Goal: Check status: Check status

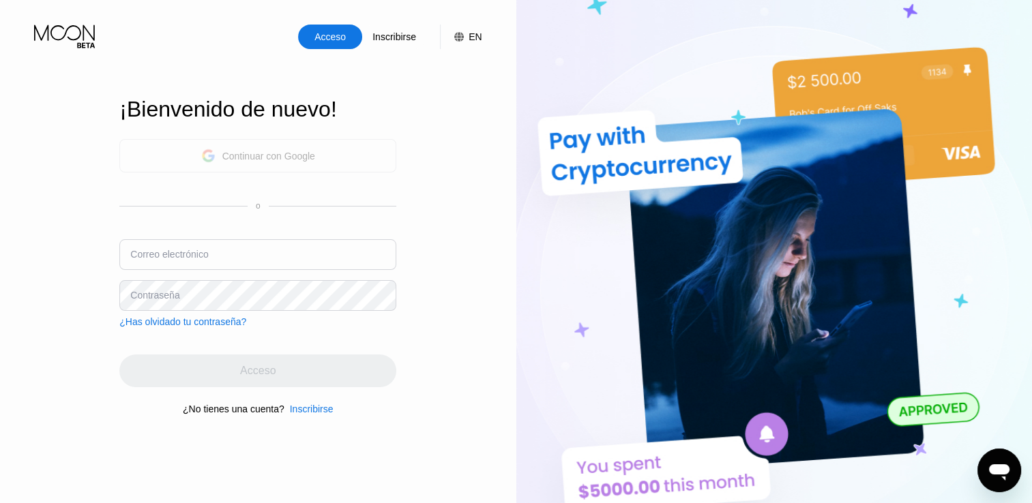
click at [275, 153] on div "Continuar con Google" at bounding box center [268, 156] width 93 height 11
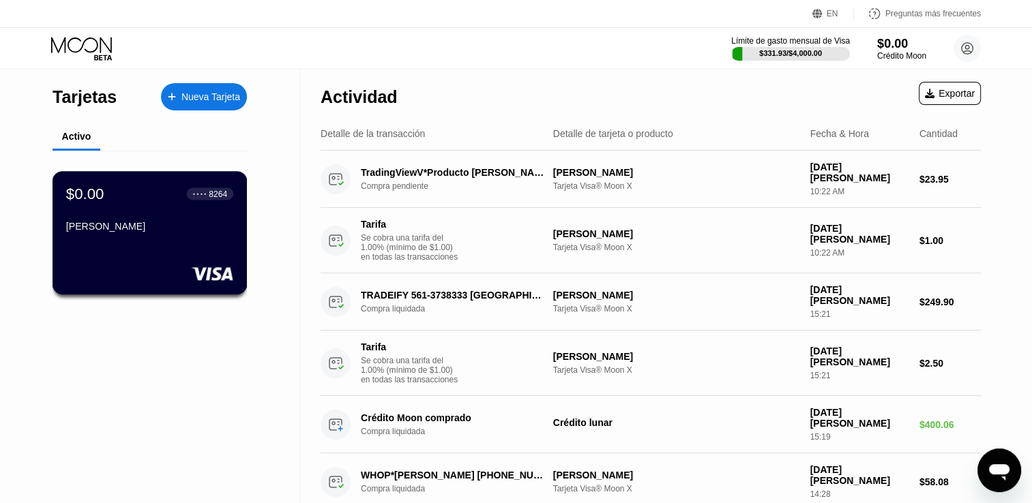
click at [201, 232] on div "[PERSON_NAME]" at bounding box center [149, 226] width 167 height 11
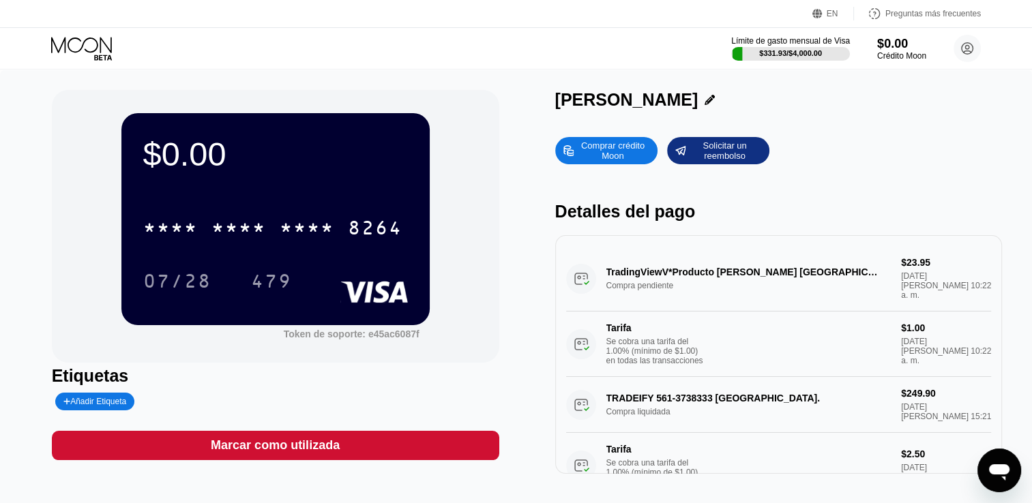
click at [1011, 479] on div "Abrir ventana de mensajería" at bounding box center [998, 470] width 41 height 41
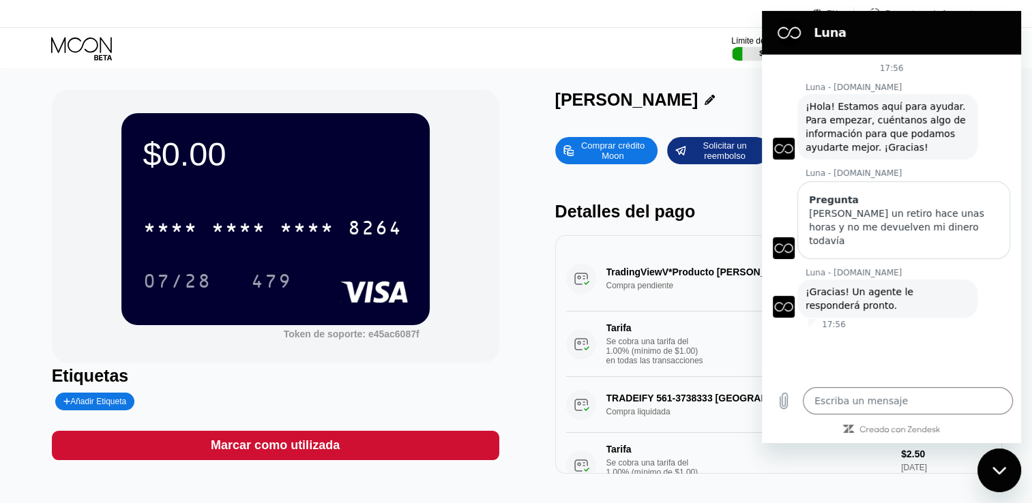
click at [500, 314] on div "$0.00 * * * * * * * * * * * * 8264 07/28 479 Token de soporte: e45ac6087f Etiqu…" at bounding box center [516, 282] width 929 height 384
click at [671, 48] on div "Límite de gasto mensual de Visa $331.93 / $4,000.00 $0.00 Crédito Moon Sasuke […" at bounding box center [516, 48] width 1032 height 41
click at [992, 469] on icon "Cerrar ventana de mensajería" at bounding box center [999, 470] width 14 height 9
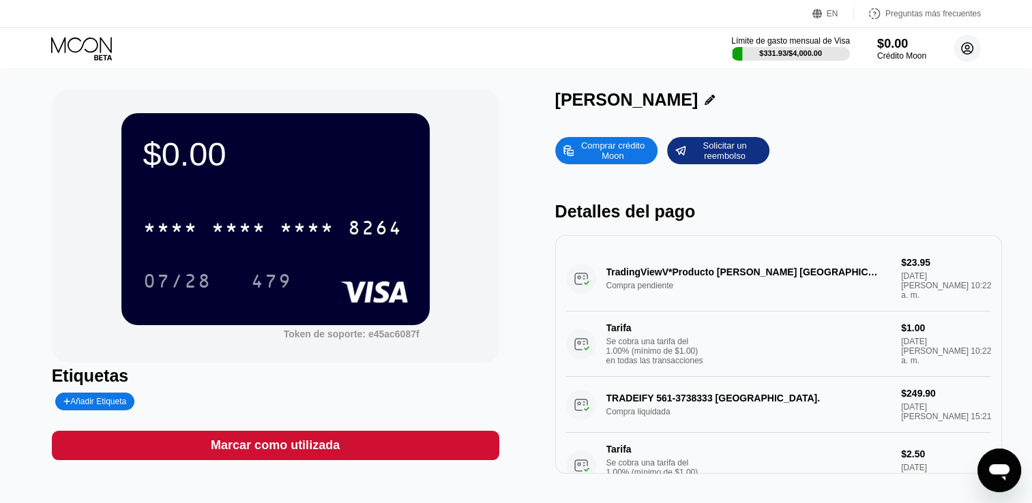
click at [958, 58] on circle at bounding box center [966, 48] width 27 height 27
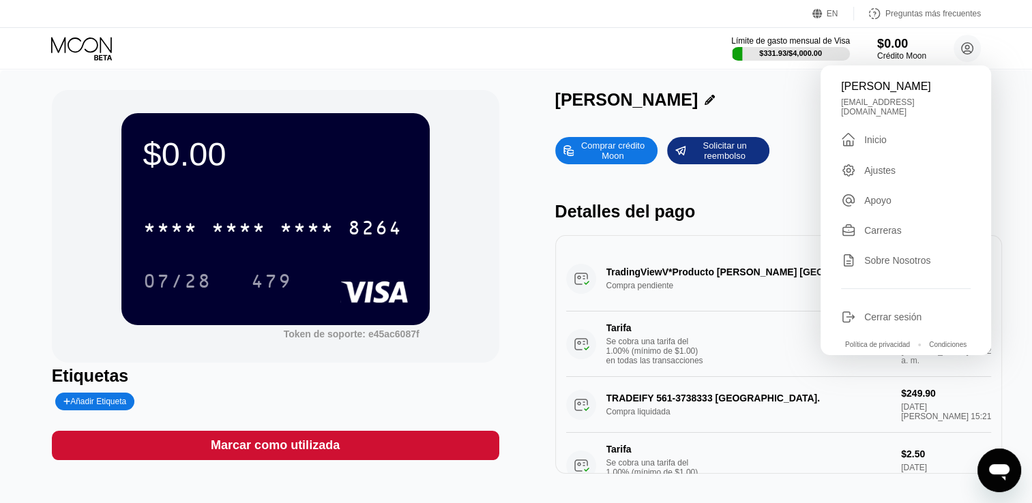
click at [745, 110] on div "[PERSON_NAME]" at bounding box center [778, 100] width 447 height 20
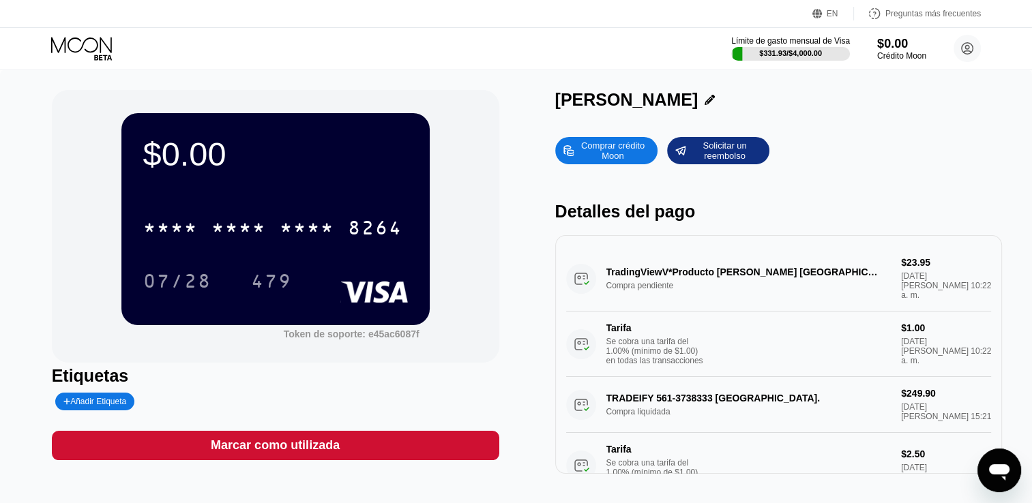
click at [727, 160] on div "Solicitar un reembolso" at bounding box center [724, 151] width 75 height 22
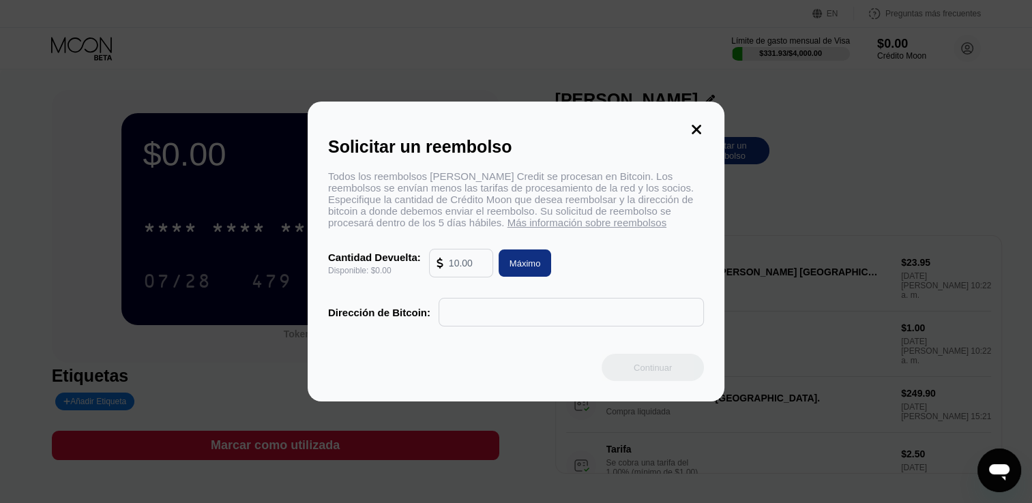
click at [697, 122] on icon at bounding box center [696, 129] width 15 height 15
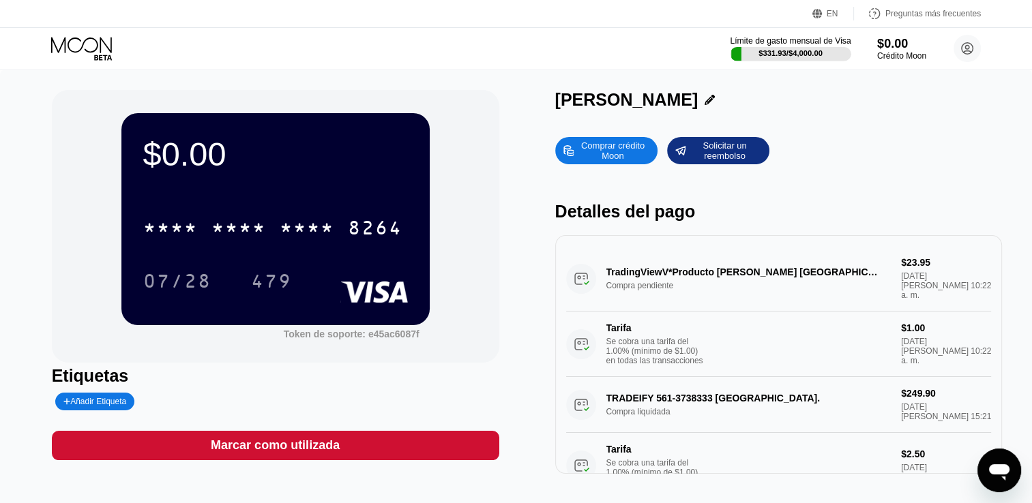
click at [813, 47] on div at bounding box center [790, 54] width 121 height 14
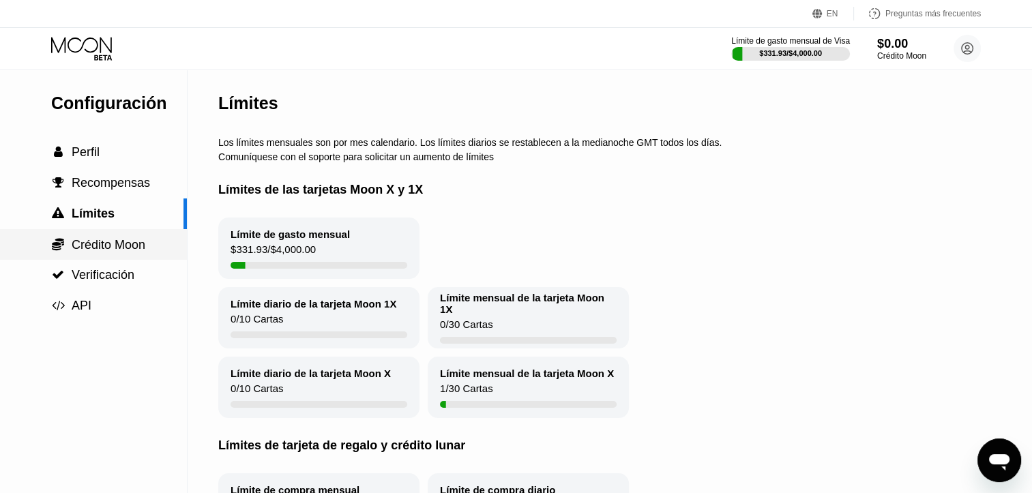
click at [125, 258] on div " Crédito Moon" at bounding box center [93, 244] width 187 height 31
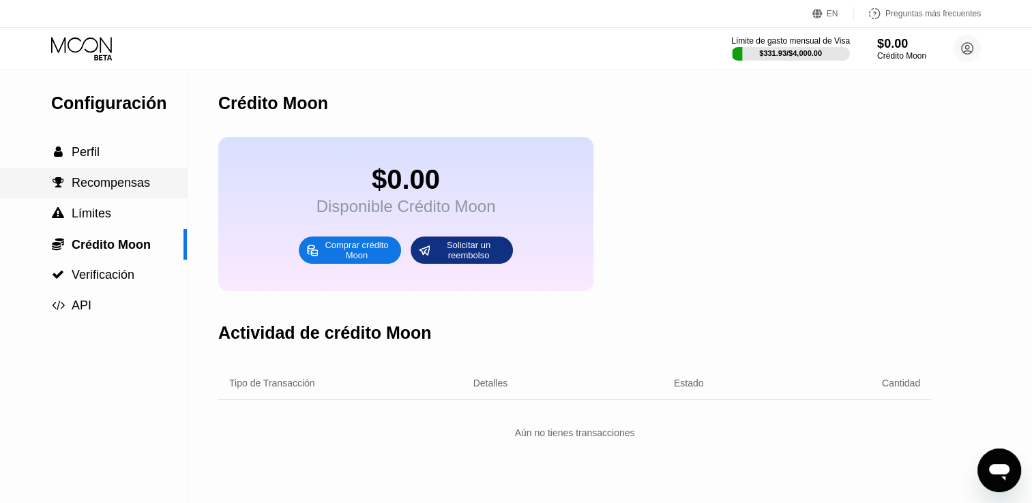
click at [128, 190] on span "Recompensas" at bounding box center [111, 183] width 78 height 14
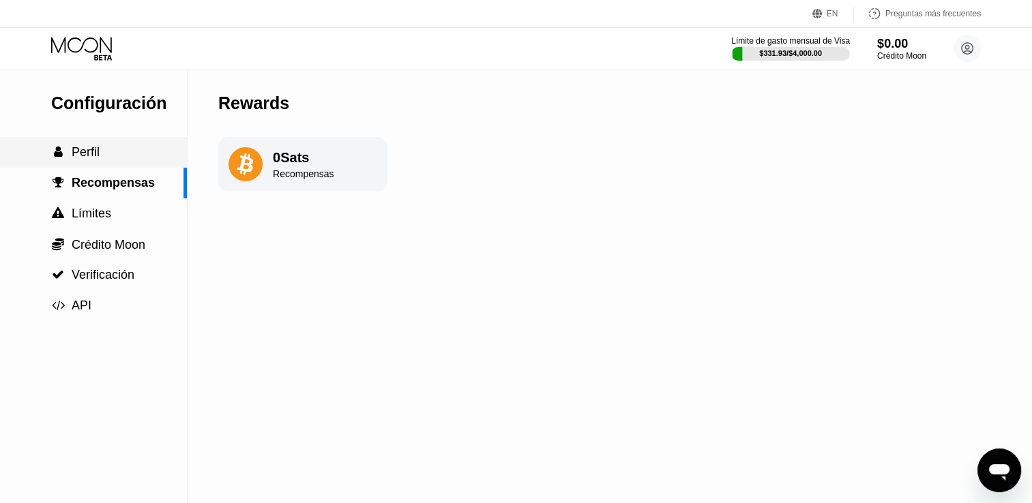
click at [128, 168] on div " Perfil" at bounding box center [93, 152] width 187 height 31
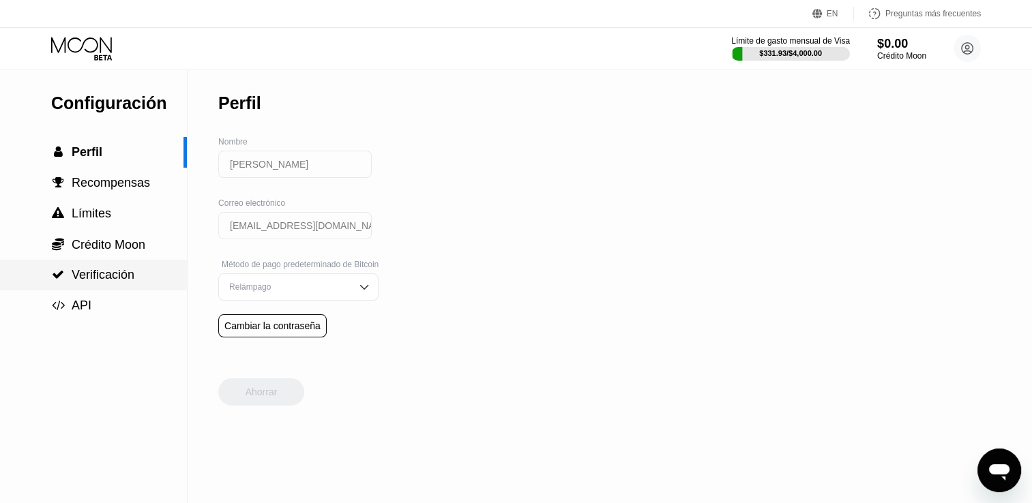
click at [115, 282] on span "Verificación" at bounding box center [103, 275] width 63 height 14
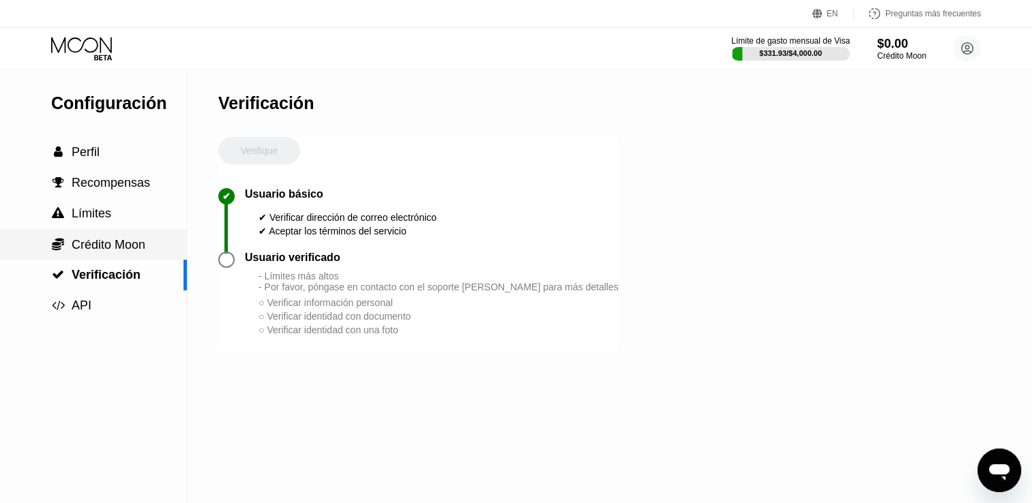
click at [133, 252] on span "Crédito Moon" at bounding box center [109, 245] width 74 height 14
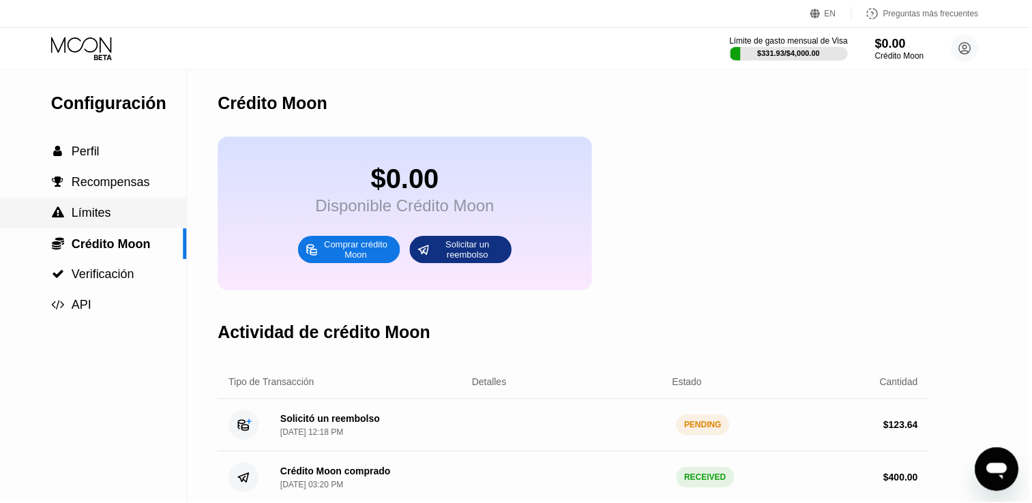
click at [140, 215] on div " Límites" at bounding box center [93, 214] width 187 height 14
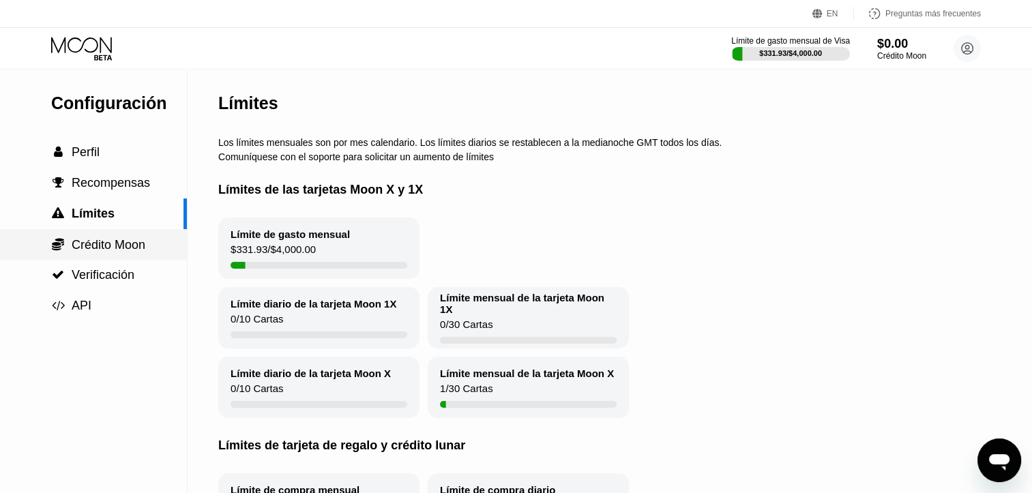
click at [131, 248] on span "Crédito Moon" at bounding box center [109, 245] width 74 height 14
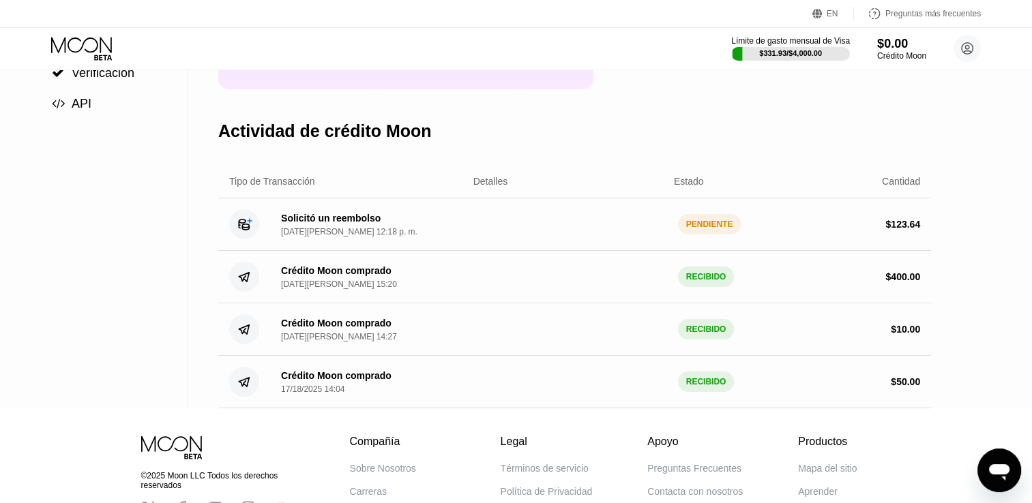
scroll to position [207, 0]
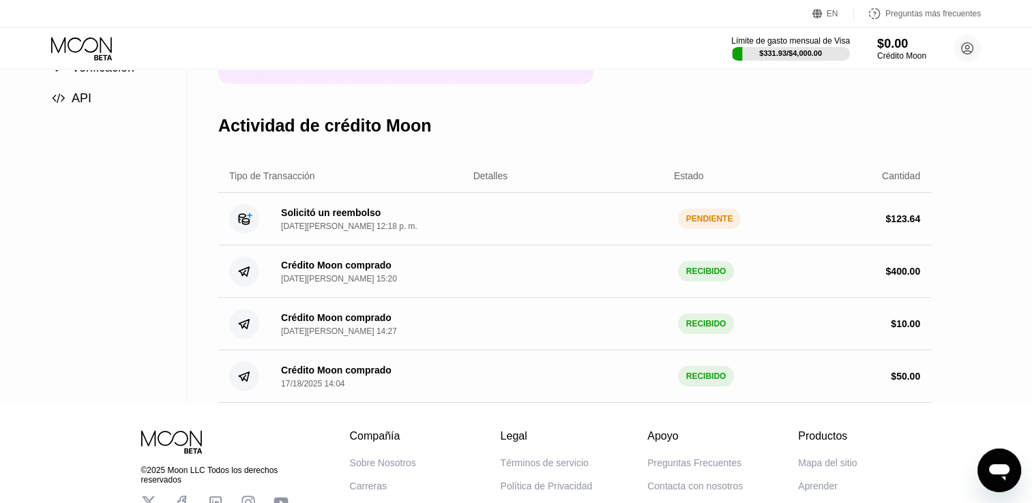
click at [1011, 455] on div "Abrir ventana de mensajería" at bounding box center [998, 470] width 41 height 41
type textarea "x"
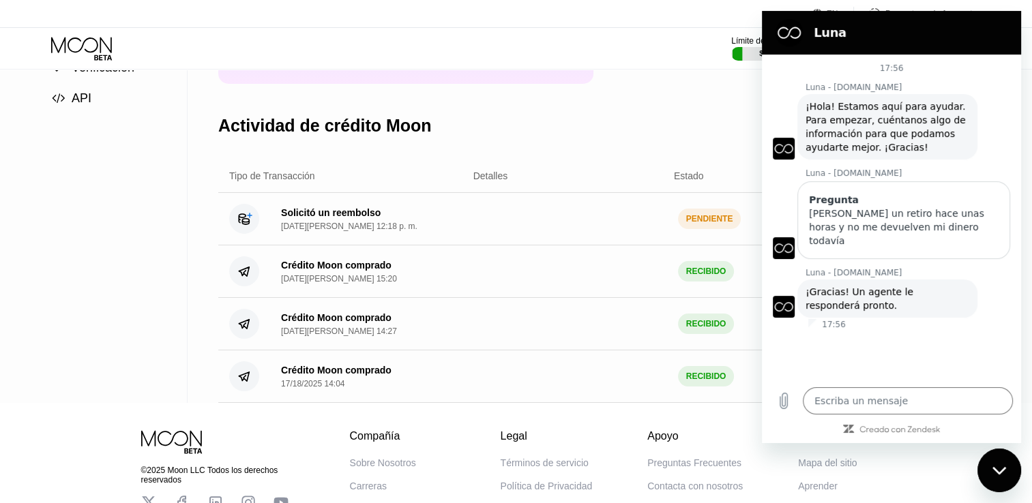
scroll to position [0, 0]
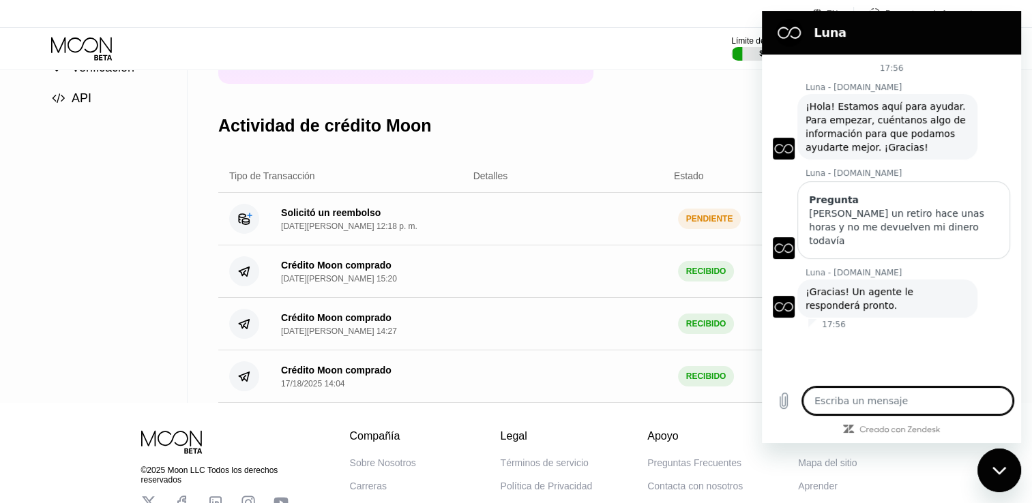
click at [912, 406] on textarea at bounding box center [908, 400] width 210 height 27
type textarea "u"
type textarea "x"
type textarea "un"
type textarea "x"
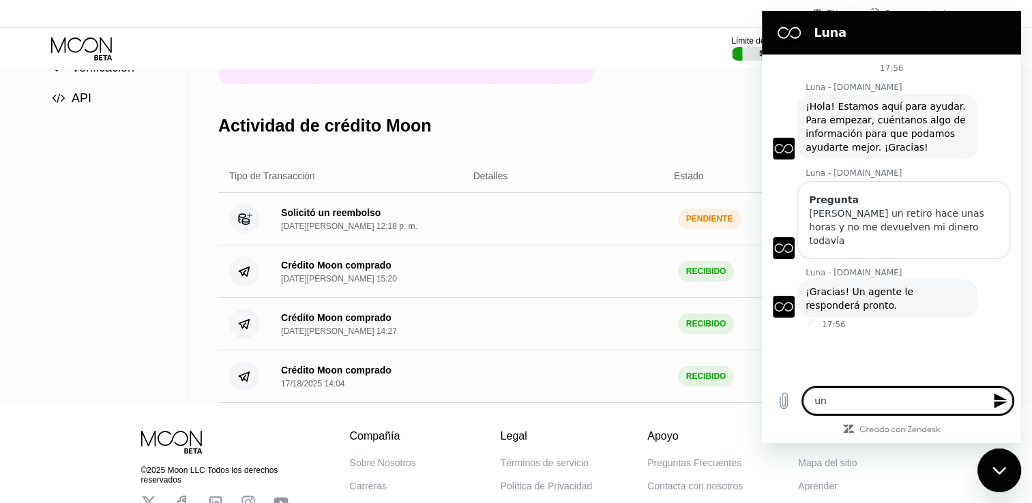
type textarea "una"
type textarea "x"
type textarea "una"
type textarea "x"
type textarea "una s"
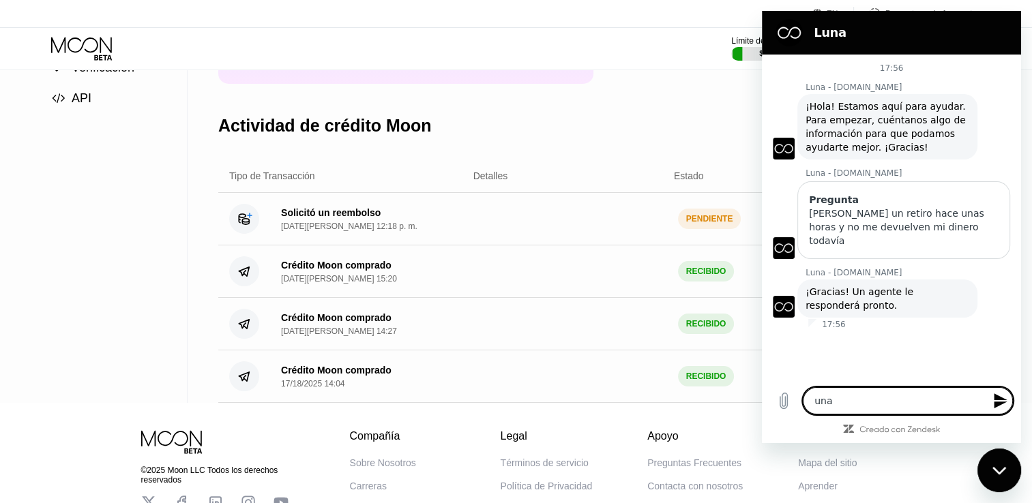
type textarea "x"
type textarea "una so"
type textarea "x"
type textarea "una sol"
type textarea "x"
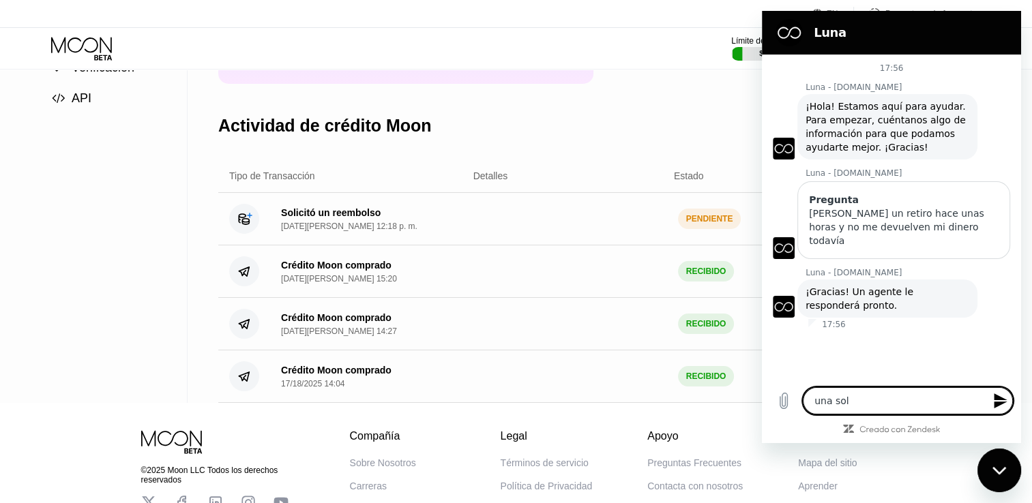
type textarea "una solu"
type textarea "x"
type textarea "una soluc"
type textarea "x"
type textarea "una soluci"
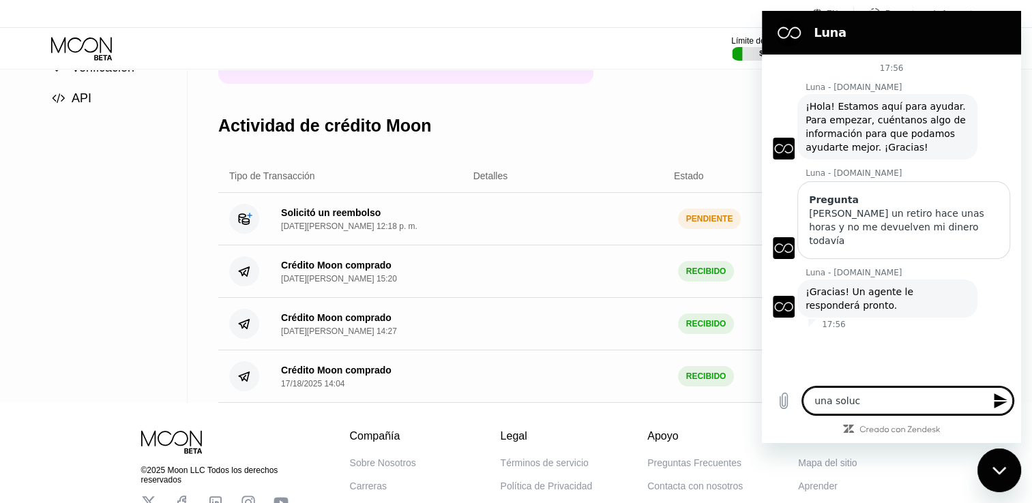
type textarea "x"
type textarea "una solució"
type textarea "x"
type textarea "una solución"
type textarea "x"
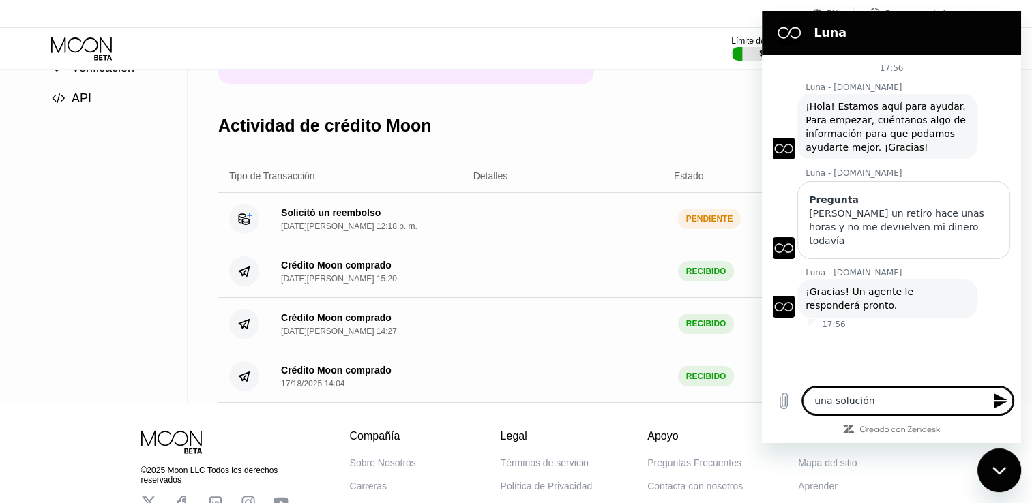
type textarea "una solución"
type textarea "x"
type textarea "una solución p"
type textarea "x"
type textarea "una solución po"
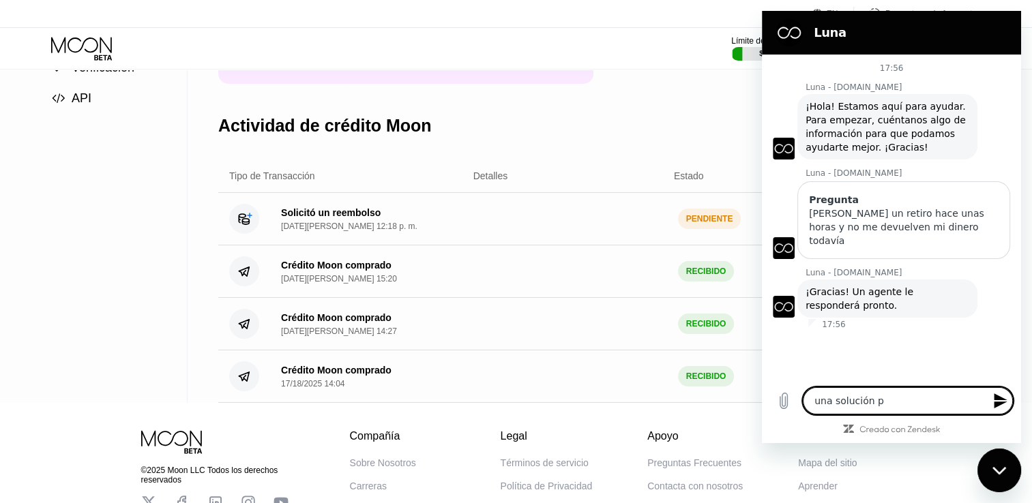
type textarea "x"
type textarea "una solución por"
type textarea "x"
type textarea "una solución por"
type textarea "x"
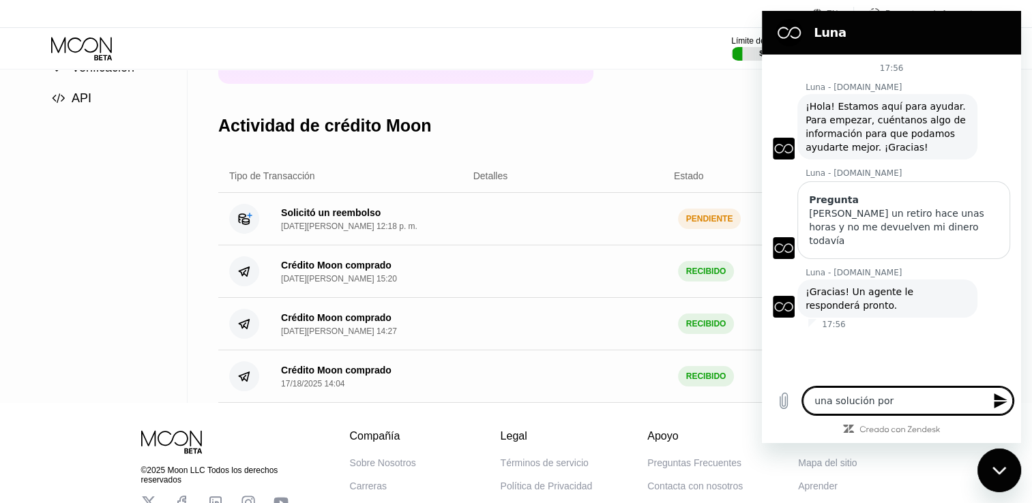
type textarea "una solución por f"
type textarea "x"
type textarea "una solución por fa"
type textarea "x"
type textarea "una solución por fav"
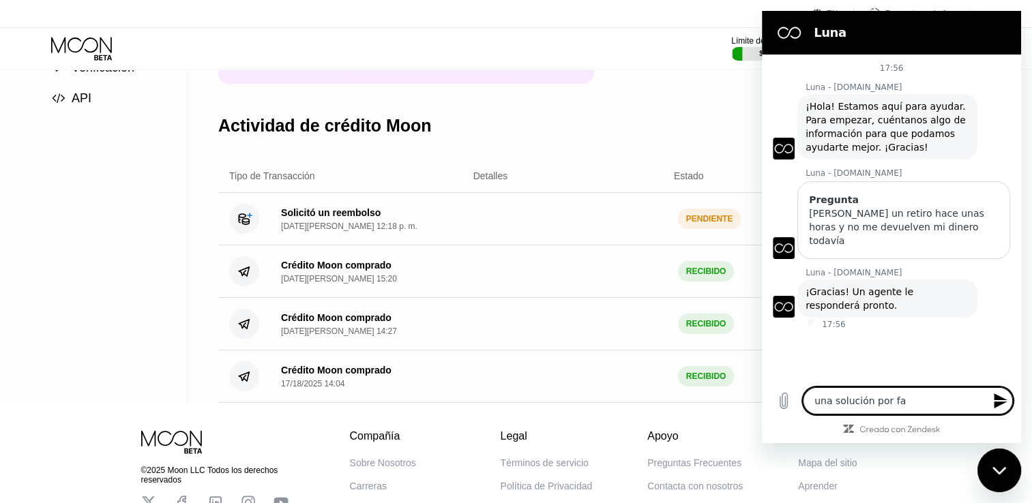
type textarea "x"
type textarea "una solución por favo"
type textarea "x"
type textarea "una solución por favor"
type textarea "x"
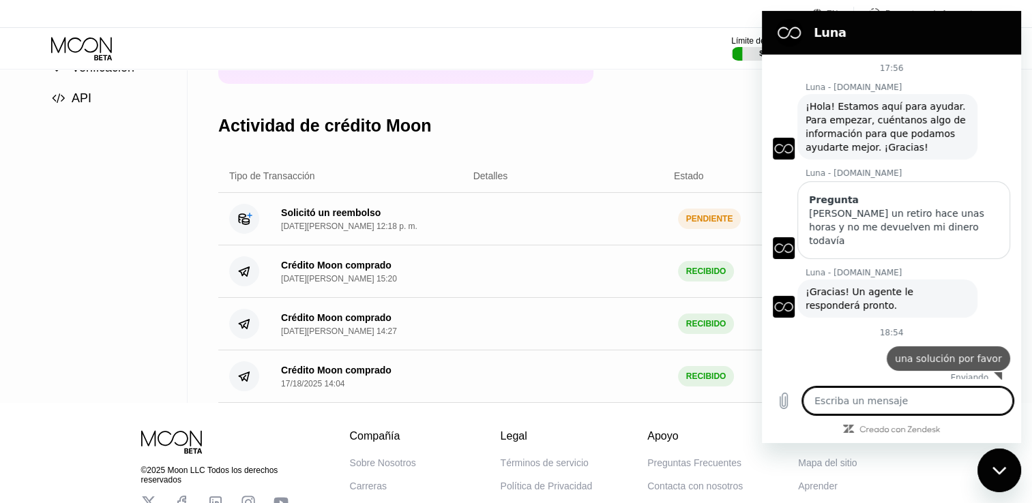
type textarea "x"
type textarea "h"
type textarea "x"
type textarea "ho"
type textarea "x"
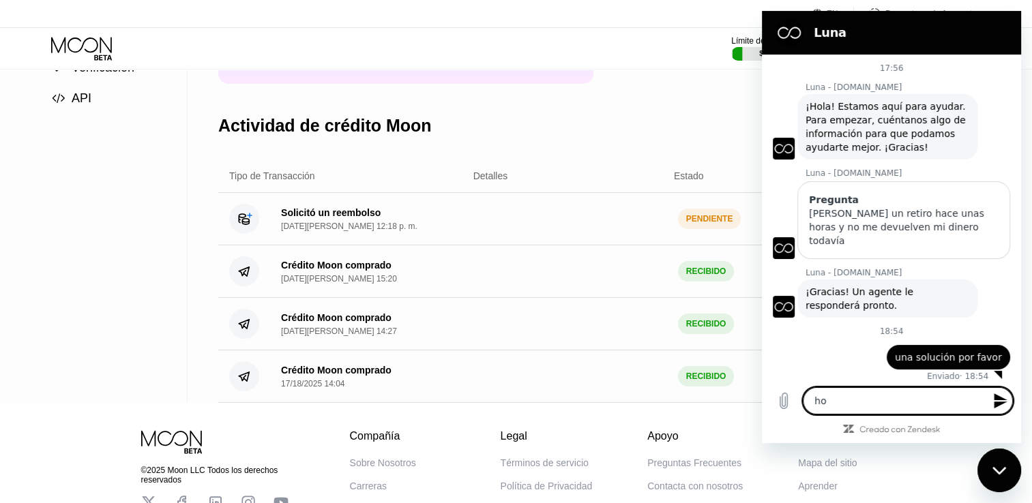
type textarea "hol"
type textarea "x"
type textarea "hola"
type textarea "x"
type textarea "holaa"
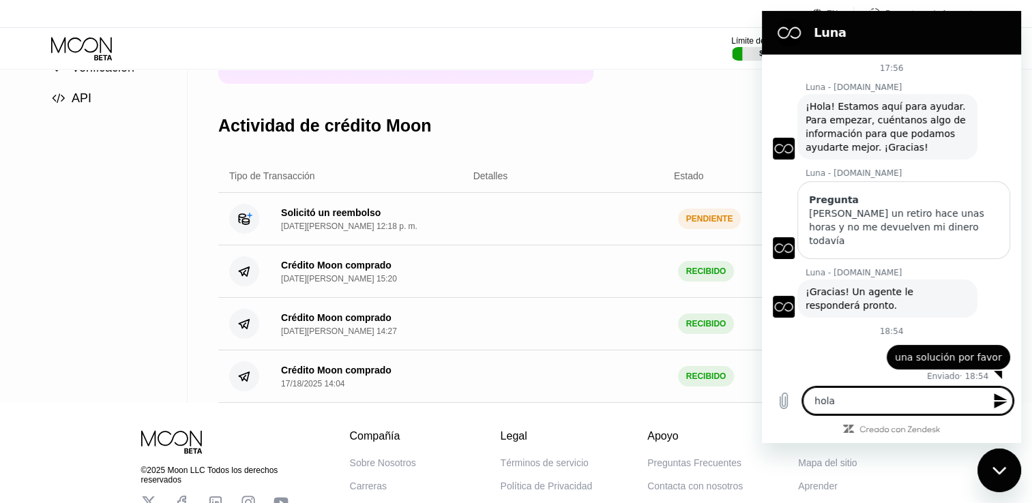
type textarea "x"
type textarea "holaaa"
type textarea "x"
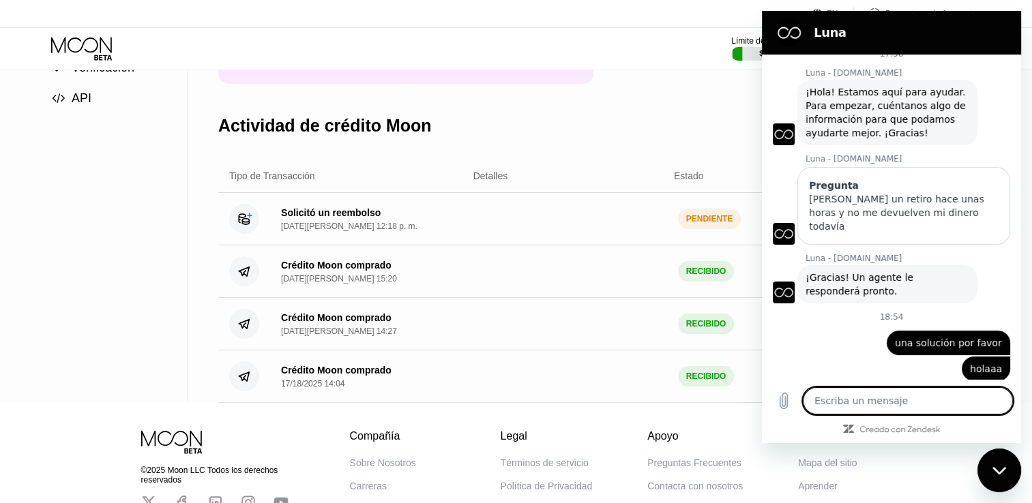
scroll to position [17, 0]
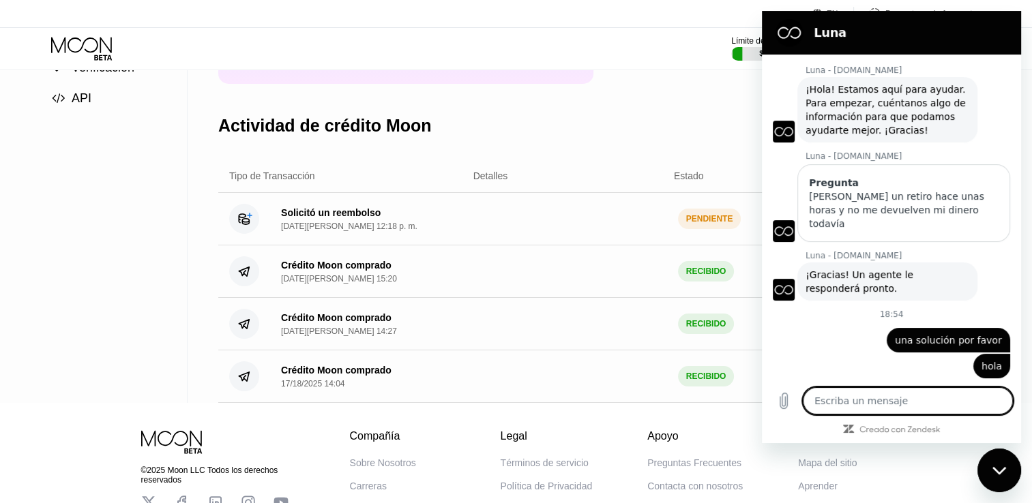
click at [685, 133] on div "Actividad de crédito Moon" at bounding box center [574, 126] width 713 height 68
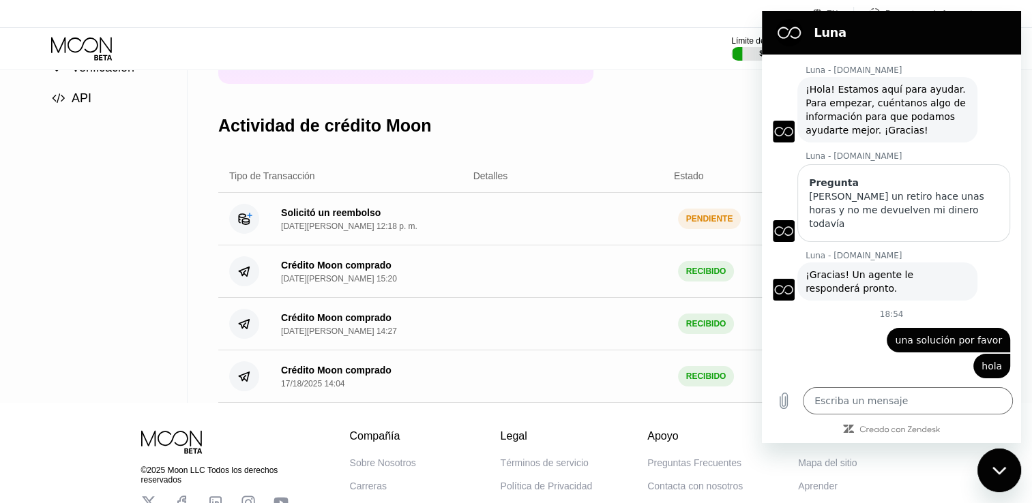
click at [541, 245] on div "Solicitó un reembolso [DATE][PERSON_NAME] 12:18 p. m. PENDIENTE $ 123.64" at bounding box center [574, 219] width 713 height 53
click at [601, 173] on div "Tipo de Transacción Detalles Estado Cantidad" at bounding box center [574, 176] width 713 height 33
drag, startPoint x: 1001, startPoint y: 471, endPoint x: 1951, endPoint y: 901, distance: 1042.5
click at [1001, 471] on icon "Cerrar ventana de mensajería" at bounding box center [998, 470] width 14 height 8
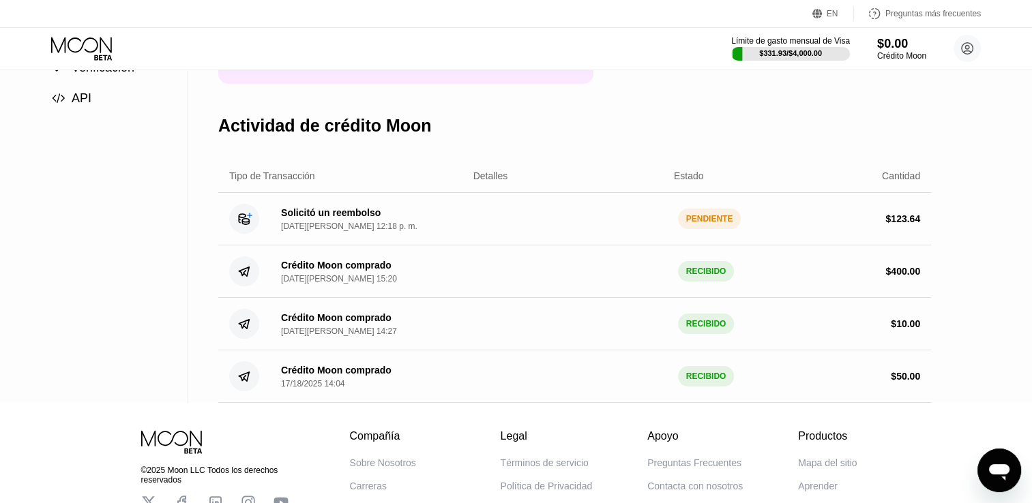
click at [912, 224] on font "123.64" at bounding box center [905, 218] width 29 height 11
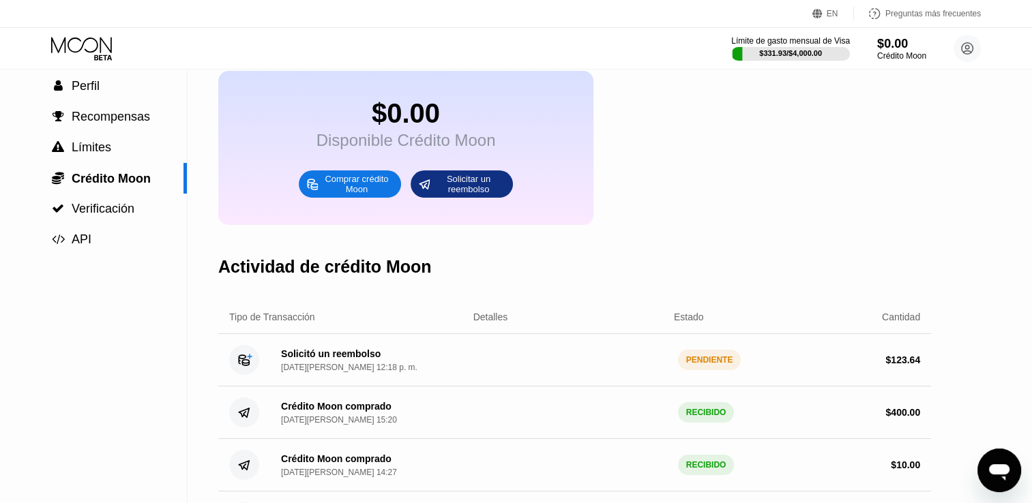
scroll to position [68, 0]
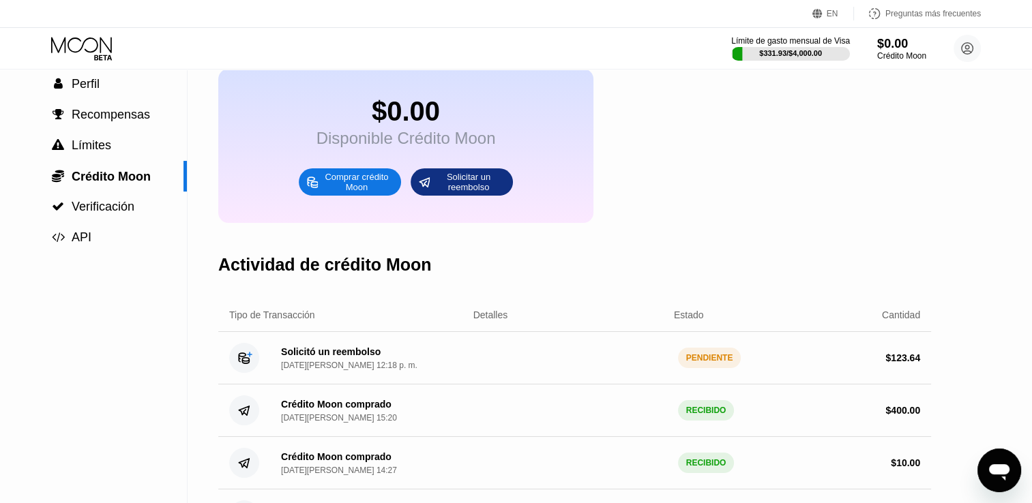
click at [507, 332] on div "Tipo de Transacción Detalles Estado Cantidad" at bounding box center [574, 315] width 713 height 33
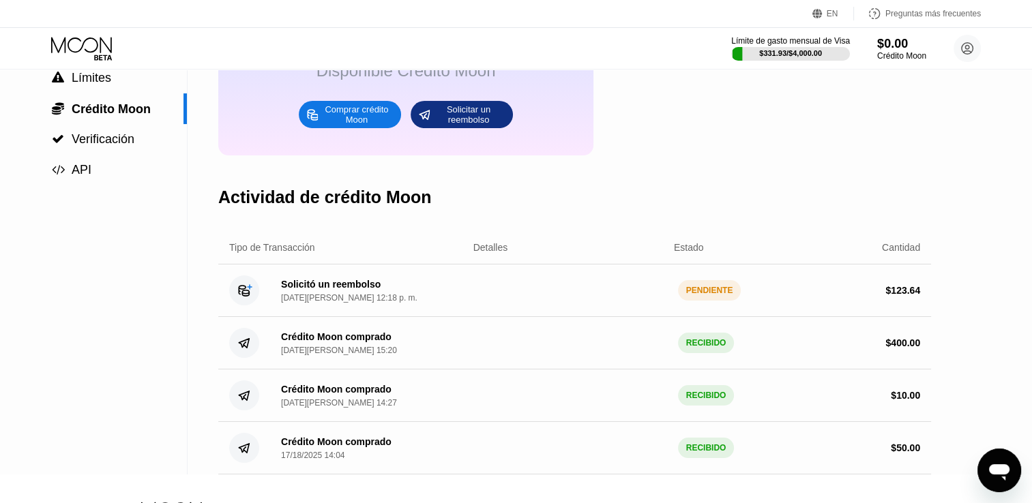
scroll to position [136, 0]
click at [355, 316] on div "Solicitó un reembolso [DATE][PERSON_NAME] 12:18 p. m. PENDIENTE $ 123.64" at bounding box center [574, 290] width 713 height 53
click at [692, 300] on div "PENDIENTE" at bounding box center [709, 290] width 63 height 20
click at [936, 303] on div "Configuración  Perfil  Recompensas  Límites  Crédito Moon  Verificación  …" at bounding box center [516, 203] width 1032 height 541
click at [876, 295] on div "$ 123.64" at bounding box center [823, 289] width 193 height 11
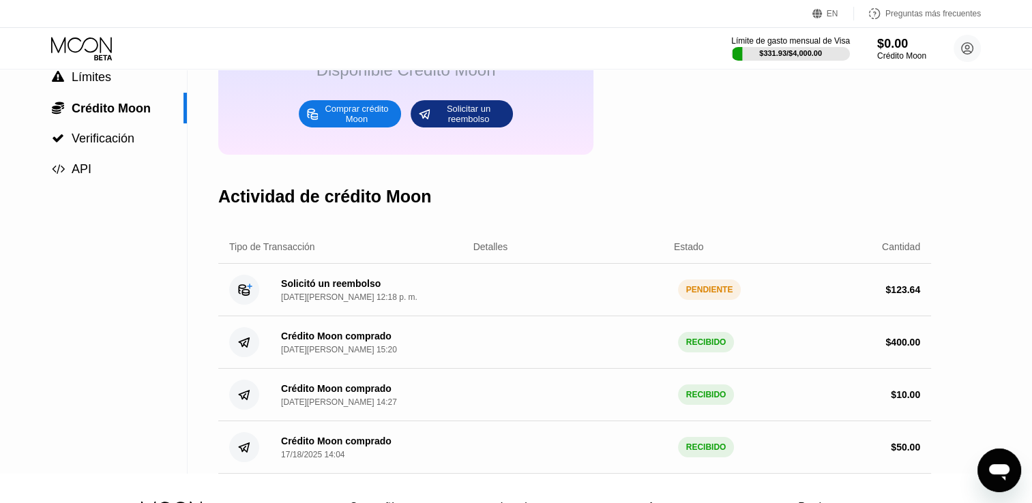
click at [370, 289] on div "Solicitó un reembolso" at bounding box center [331, 283] width 100 height 11
click at [249, 288] on icon at bounding box center [250, 286] width 4 height 4
click at [248, 305] on circle at bounding box center [244, 290] width 30 height 30
click at [770, 315] on div "Solicitó un reembolso [DATE][PERSON_NAME] 12:18 p. m. PENDIENTE $ 123.64" at bounding box center [574, 290] width 713 height 53
click at [897, 315] on div "Solicitó un reembolso [DATE][PERSON_NAME] 12:18 p. m. PENDIENTE $ 123.64" at bounding box center [574, 290] width 713 height 53
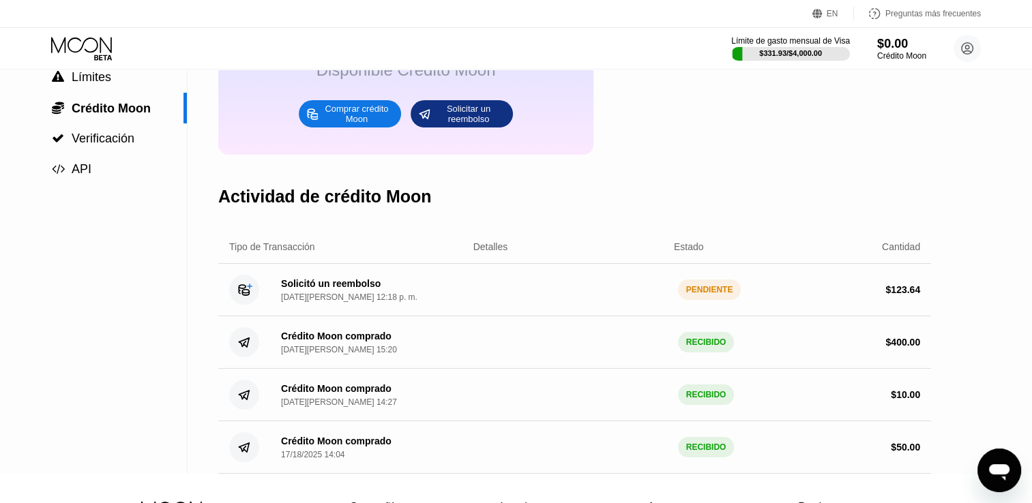
click at [483, 252] on div "Detalles" at bounding box center [490, 246] width 35 height 11
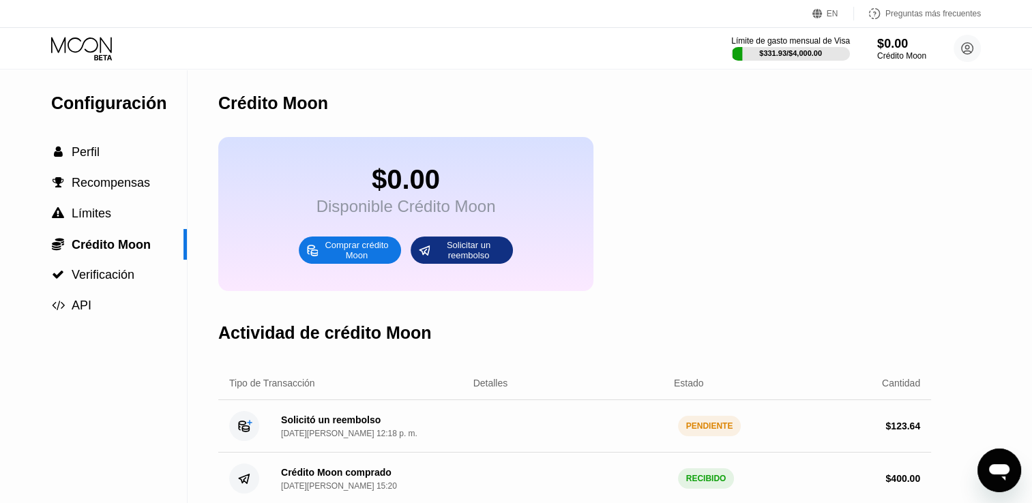
click at [407, 78] on div "Crédito Moon" at bounding box center [574, 104] width 713 height 68
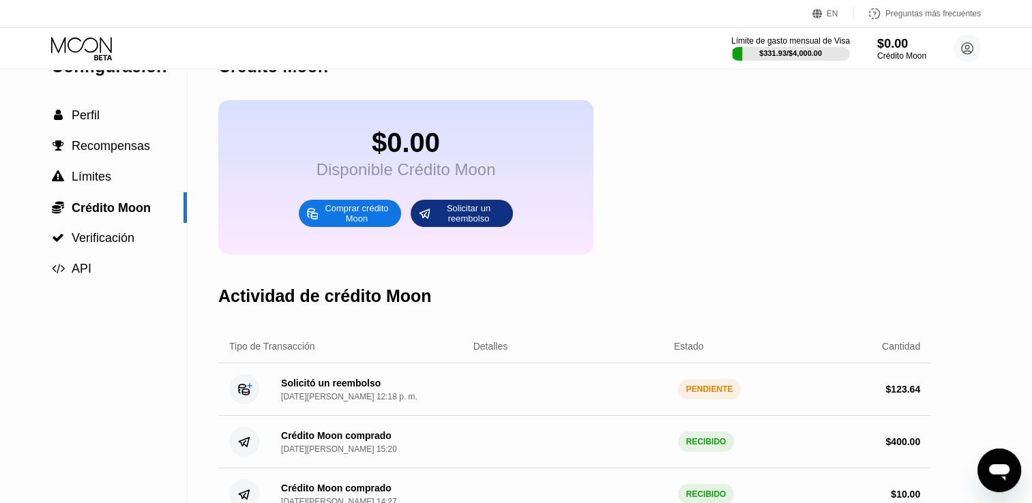
scroll to position [136, 0]
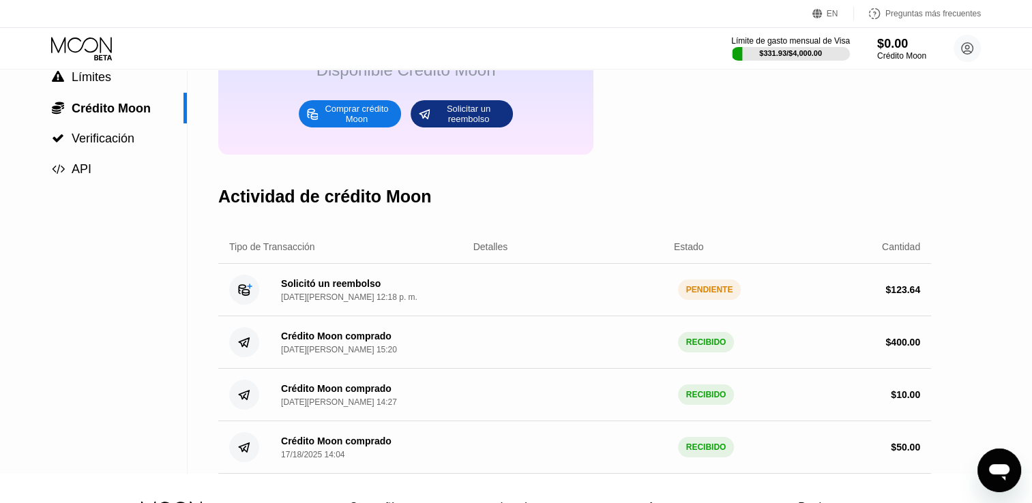
click at [280, 316] on div "Solicitó un reembolso [DATE][PERSON_NAME] 12:18 p. m. PENDIENTE $ 123.64" at bounding box center [574, 290] width 713 height 53
click at [303, 302] on div "[DATE][PERSON_NAME] 12:18 p. m." at bounding box center [349, 298] width 136 height 10
type textarea "x"
